Goal: Contribute content: Contribute content

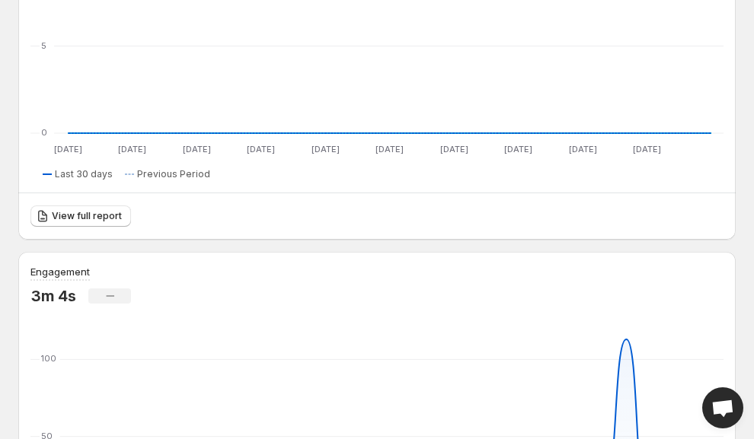
scroll to position [397, 0]
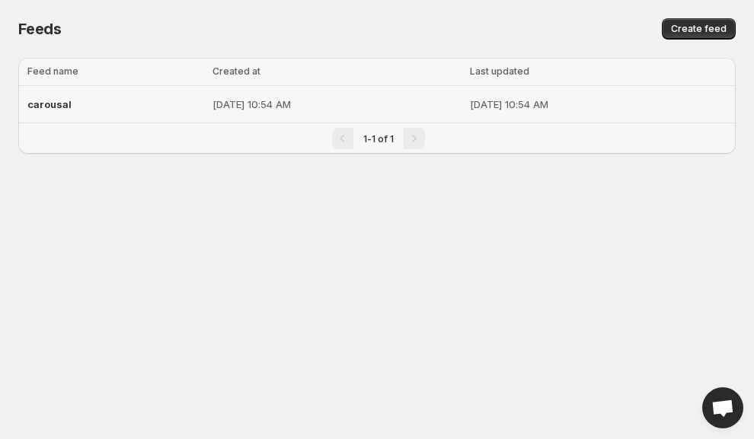
click at [100, 99] on div "carousal" at bounding box center [115, 104] width 176 height 27
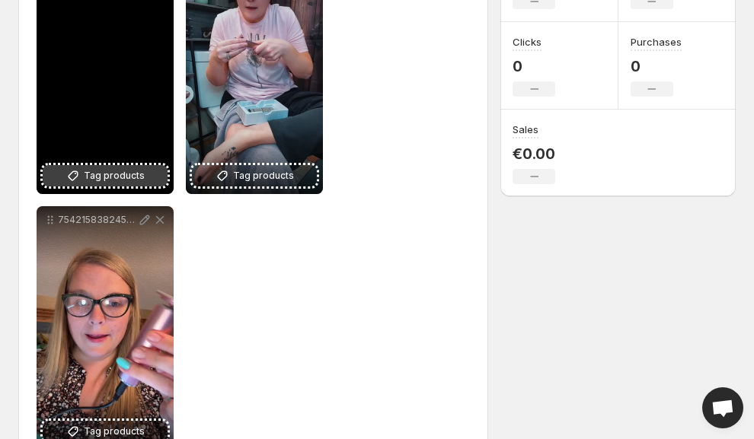
scroll to position [334, 0]
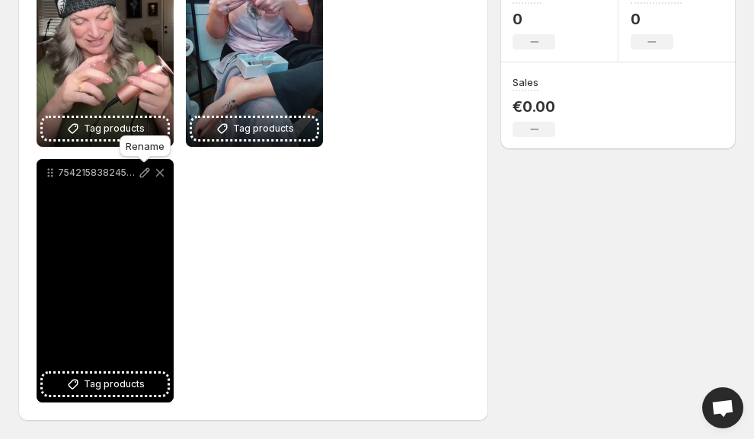
click at [144, 171] on icon at bounding box center [145, 173] width 10 height 10
click at [158, 174] on icon at bounding box center [160, 173] width 8 height 8
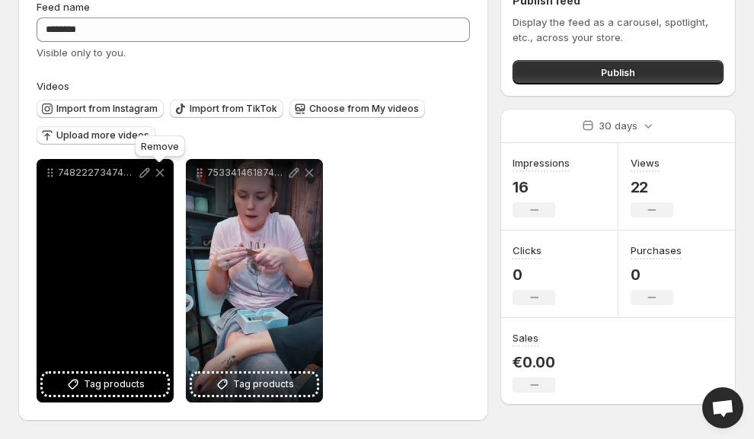
click at [159, 176] on icon at bounding box center [159, 172] width 15 height 15
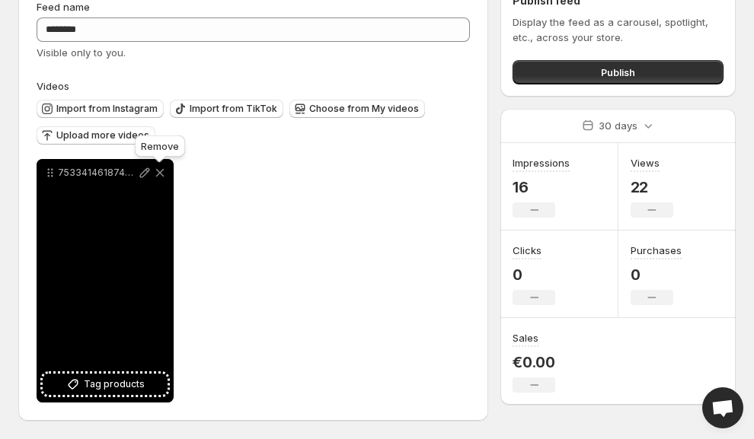
click at [159, 176] on icon at bounding box center [159, 172] width 15 height 15
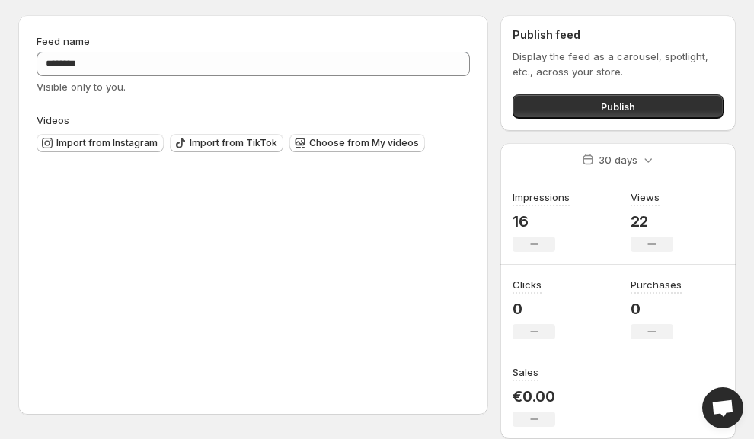
scroll to position [43, 0]
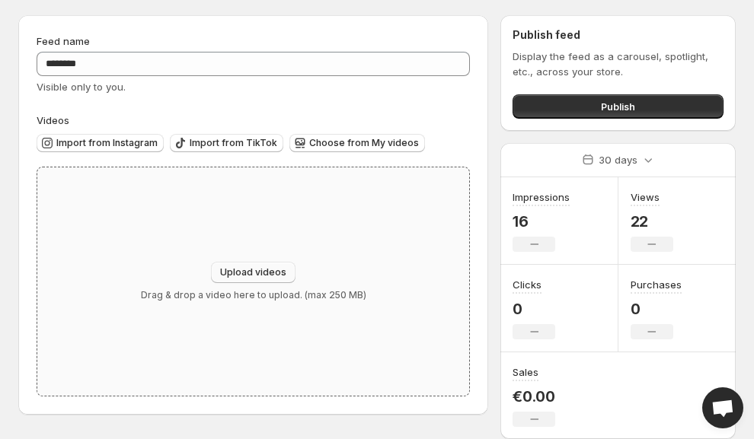
click at [228, 272] on span "Upload videos" at bounding box center [253, 273] width 66 height 12
type input "**********"
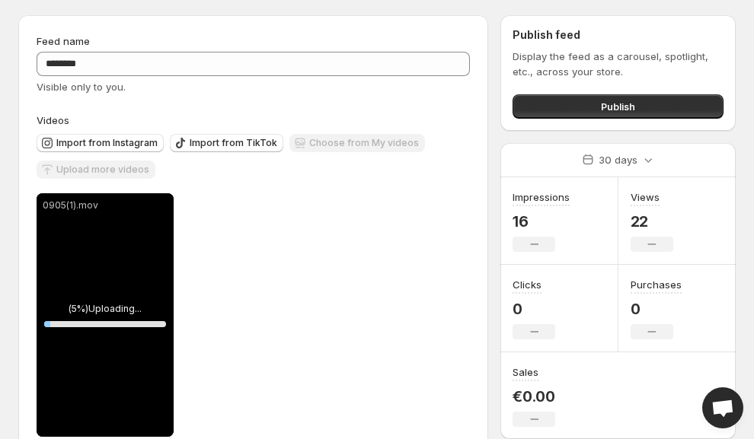
scroll to position [78, 0]
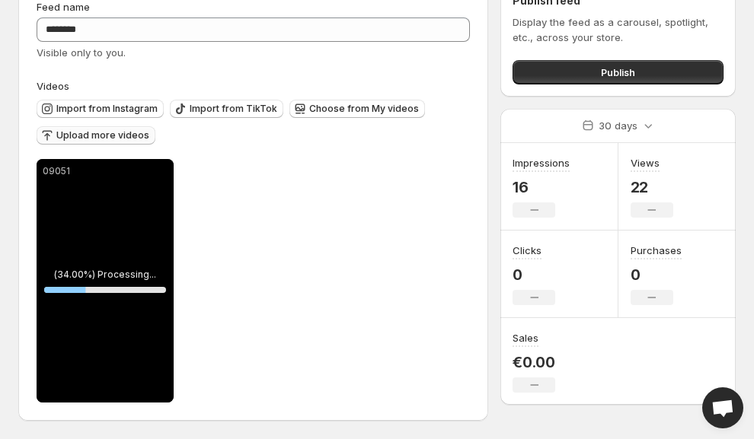
click at [121, 133] on span "Upload more videos" at bounding box center [102, 135] width 93 height 12
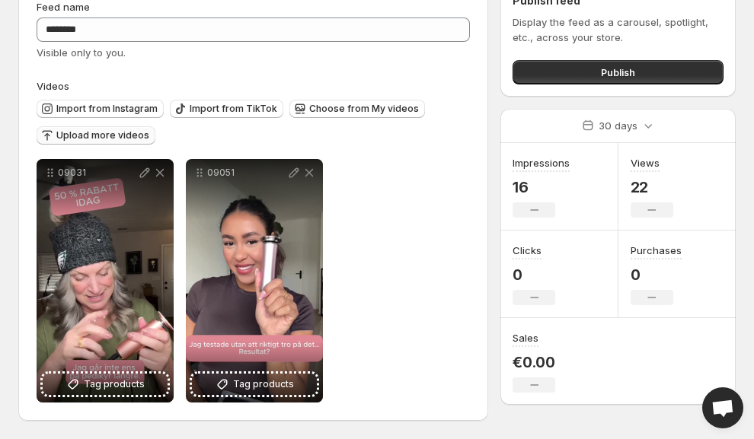
click at [95, 136] on span "Upload more videos" at bounding box center [102, 135] width 93 height 12
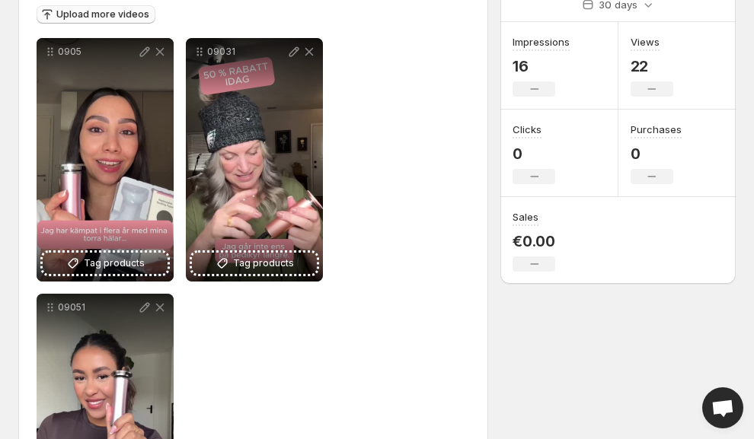
scroll to position [0, 0]
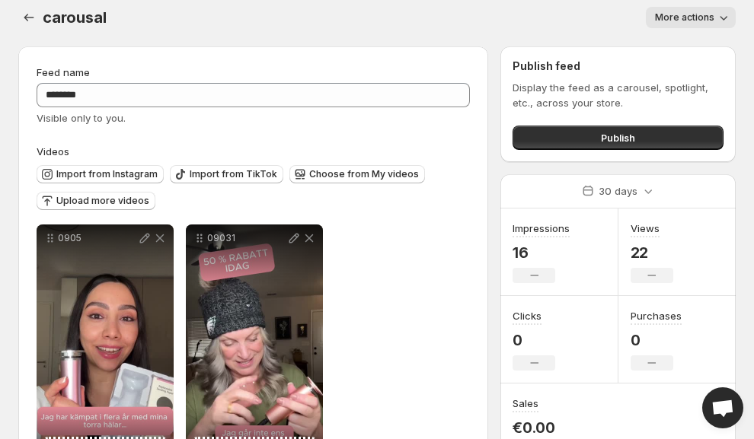
scroll to position [27, 0]
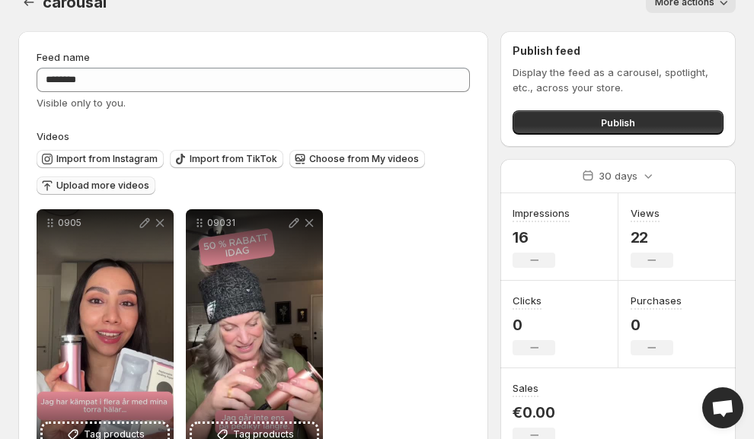
click at [124, 187] on span "Upload more videos" at bounding box center [102, 186] width 93 height 12
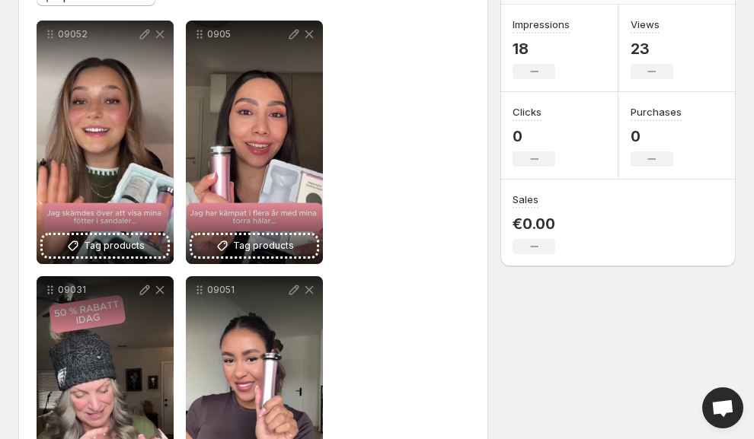
scroll to position [65, 0]
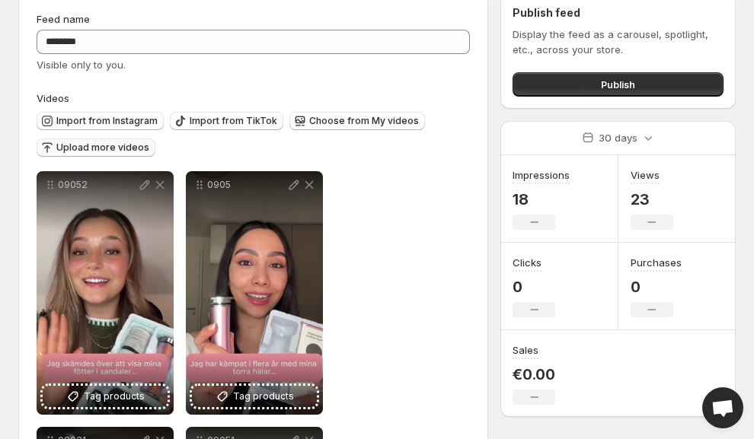
click at [113, 152] on span "Upload more videos" at bounding box center [102, 148] width 93 height 12
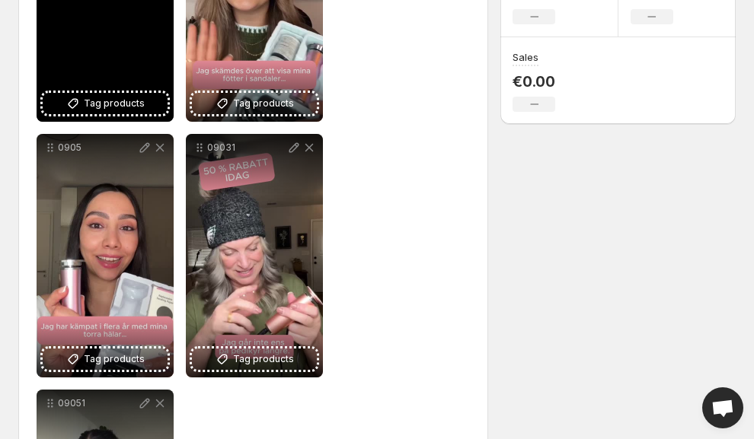
scroll to position [212, 0]
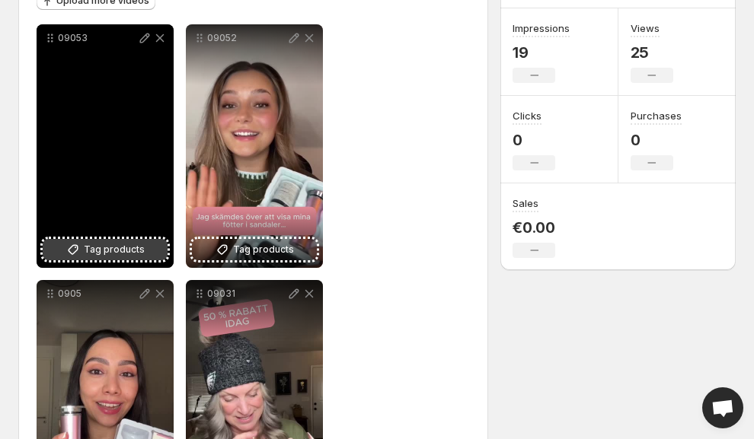
click at [113, 249] on span "Tag products" at bounding box center [114, 249] width 61 height 15
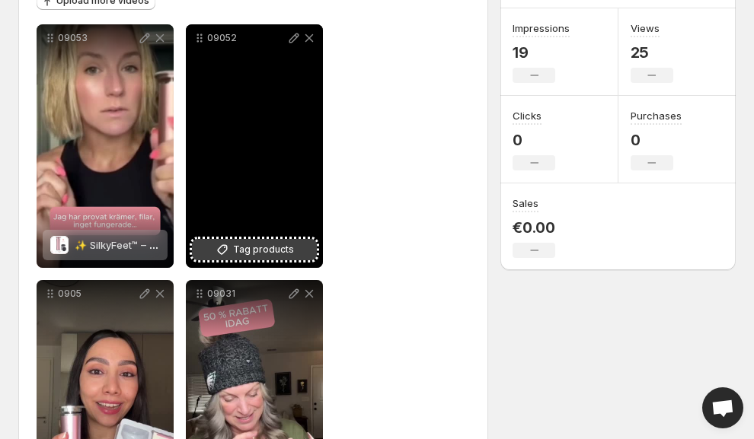
click at [267, 252] on span "Tag products" at bounding box center [263, 249] width 61 height 15
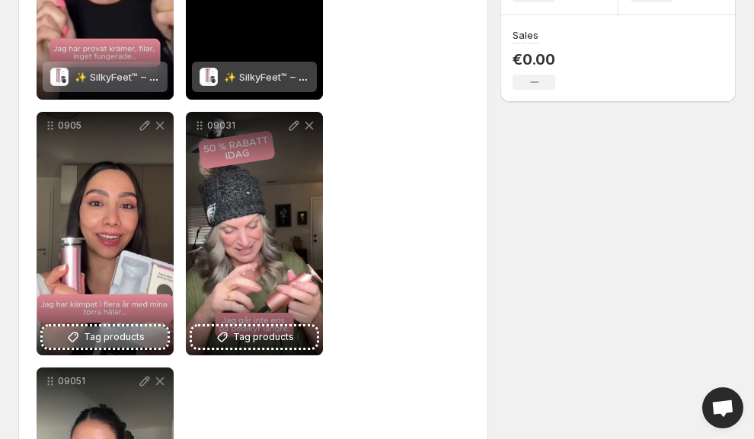
scroll to position [383, 0]
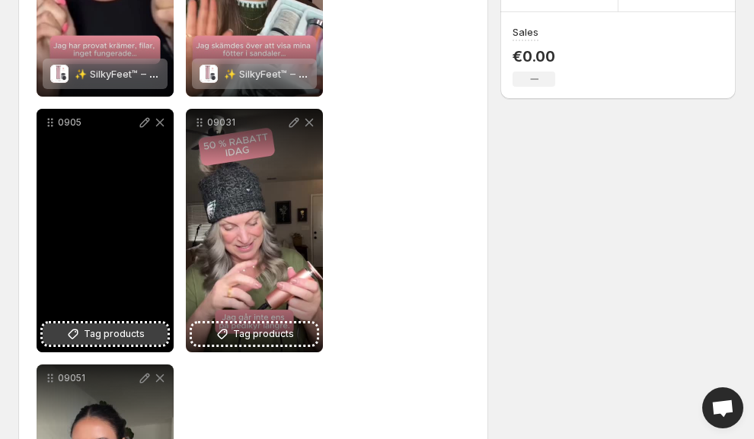
click at [120, 336] on span "Tag products" at bounding box center [114, 334] width 61 height 15
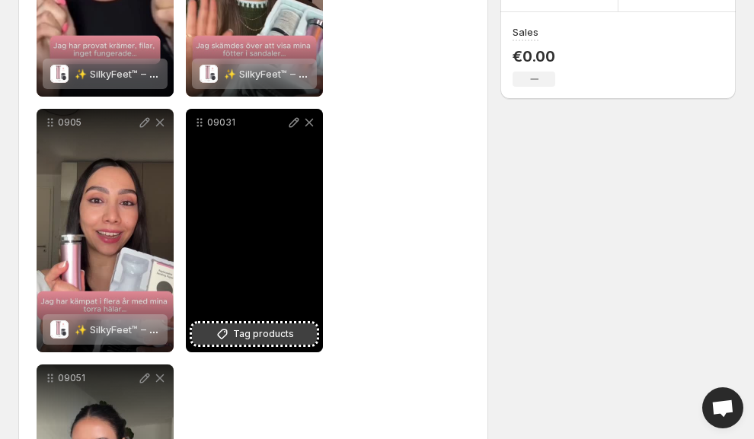
click at [246, 337] on span "Tag products" at bounding box center [263, 334] width 61 height 15
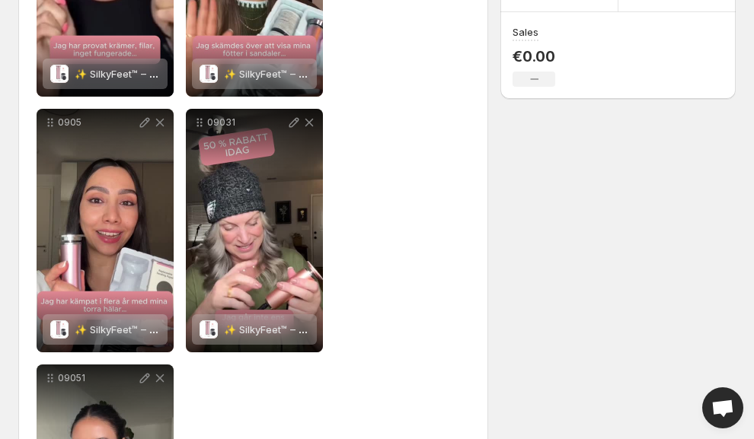
scroll to position [570, 0]
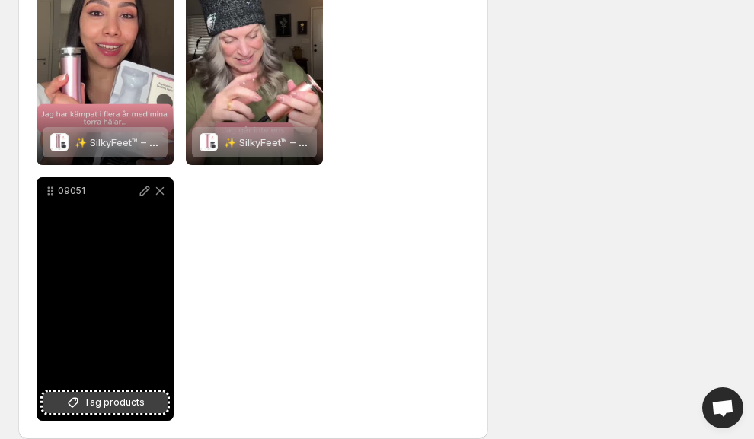
click at [112, 401] on span "Tag products" at bounding box center [114, 402] width 61 height 15
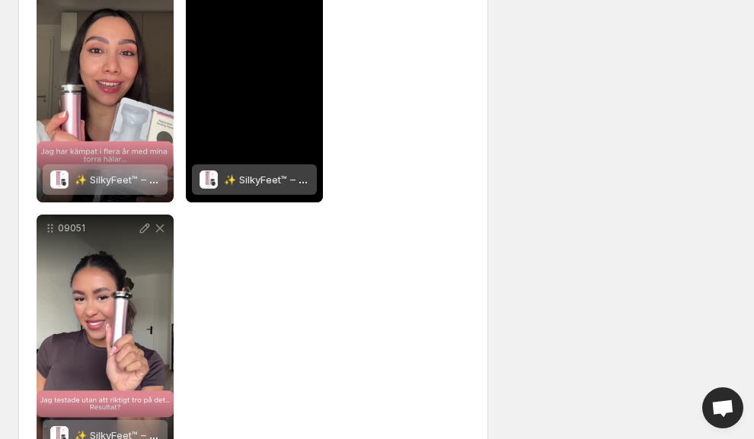
scroll to position [589, 0]
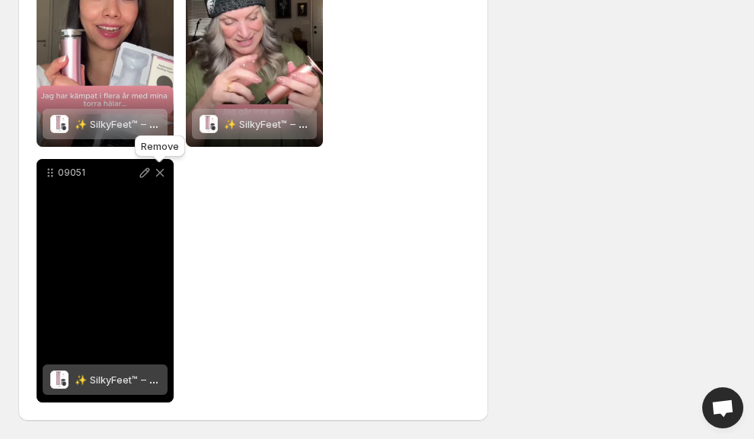
click at [157, 174] on icon at bounding box center [160, 173] width 8 height 8
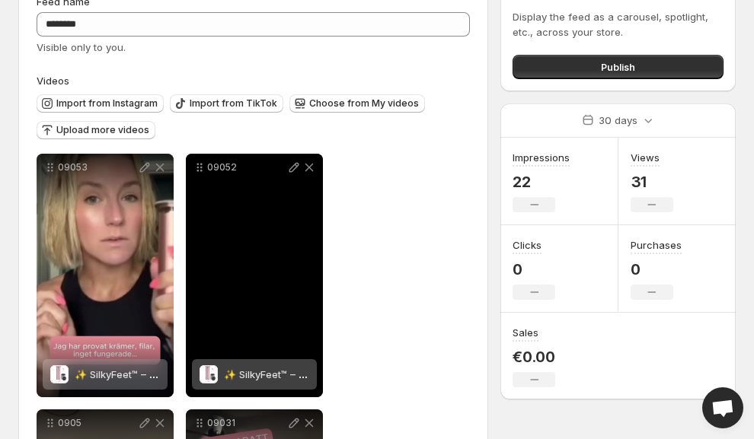
scroll to position [9, 0]
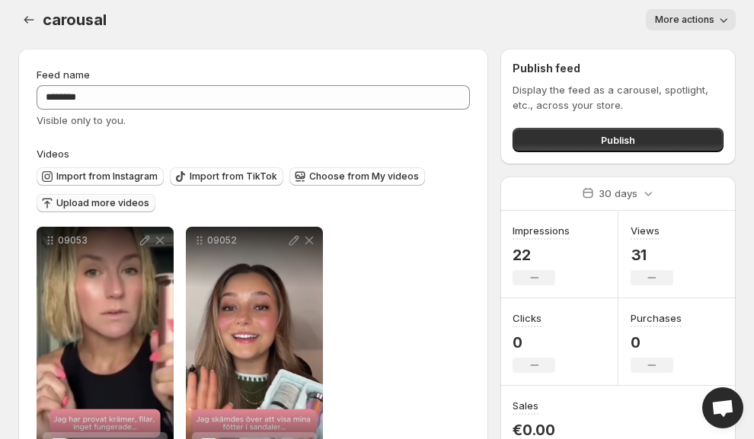
click at [111, 205] on span "Upload more videos" at bounding box center [102, 203] width 93 height 12
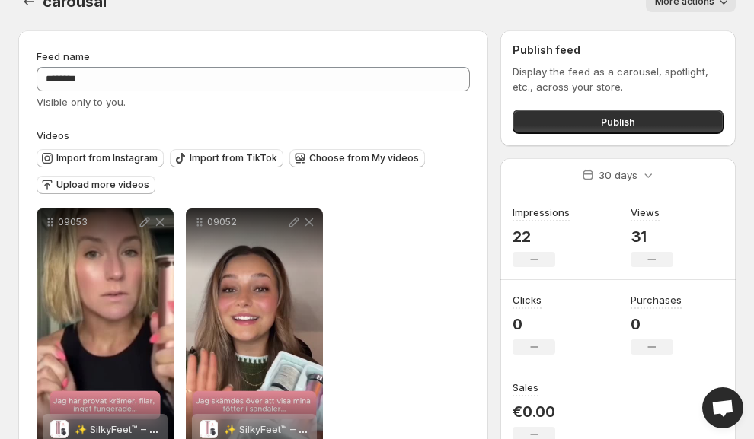
scroll to position [0, 0]
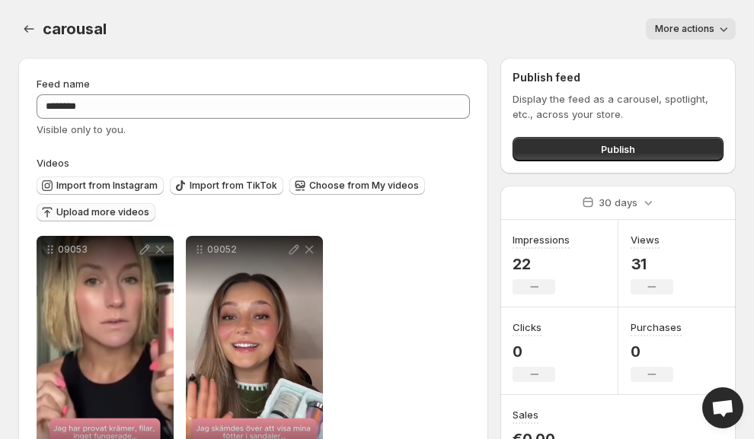
click at [127, 213] on span "Upload more videos" at bounding box center [102, 212] width 93 height 12
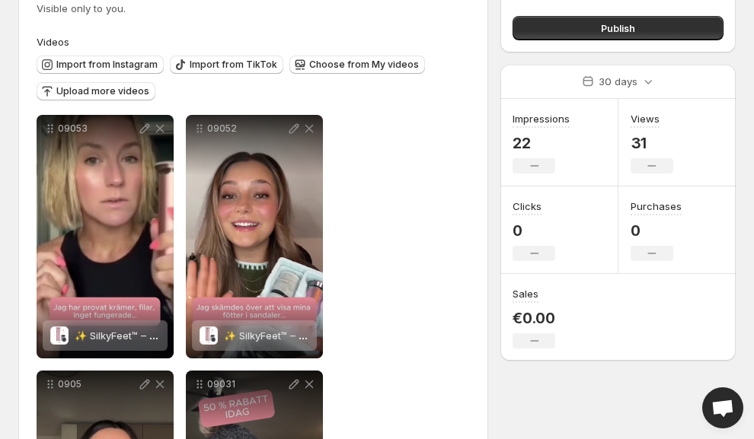
scroll to position [99, 0]
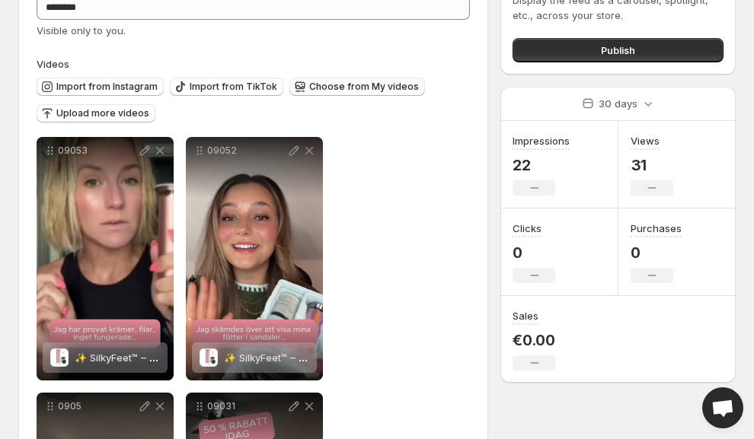
click at [326, 88] on span "Choose from My videos" at bounding box center [364, 87] width 110 height 12
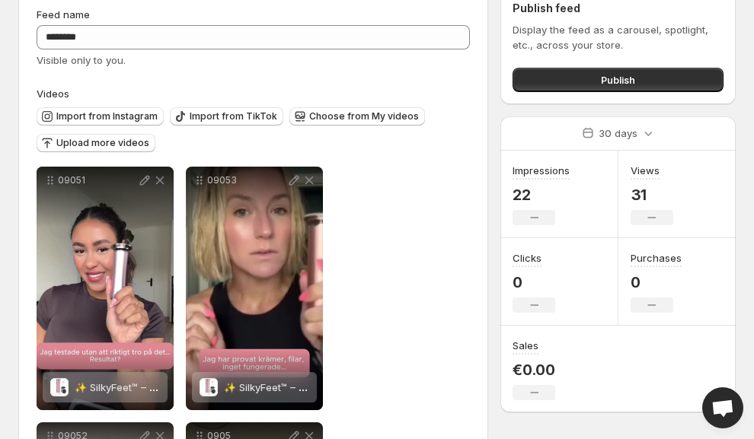
scroll to position [0, 0]
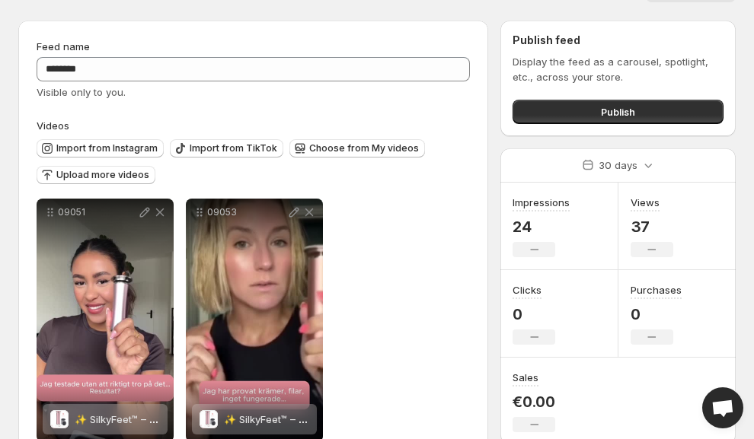
scroll to position [138, 0]
